Goal: Book appointment/travel/reservation

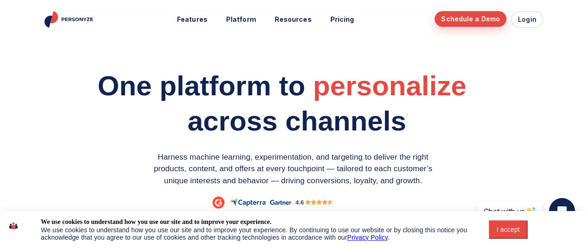
click at [473, 18] on link "Schedule a Demo" at bounding box center [471, 19] width 72 height 16
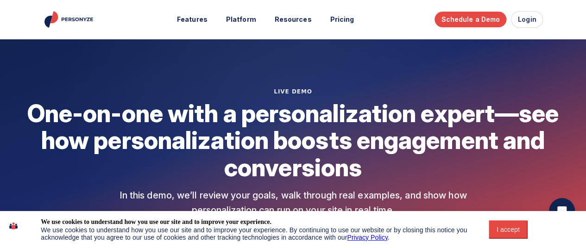
click at [498, 228] on div "I accept" at bounding box center [509, 229] width 28 height 7
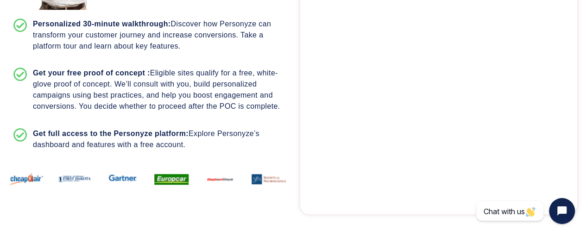
scroll to position [417, 0]
